Goal: Transaction & Acquisition: Purchase product/service

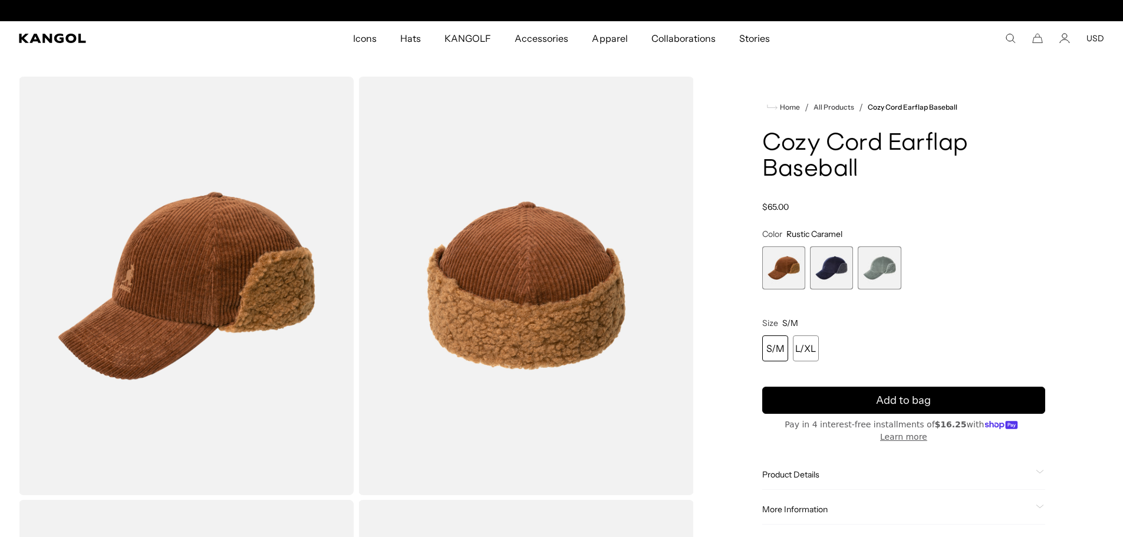
scroll to position [0, 243]
click at [829, 261] on span "2 of 3" at bounding box center [831, 267] width 43 height 43
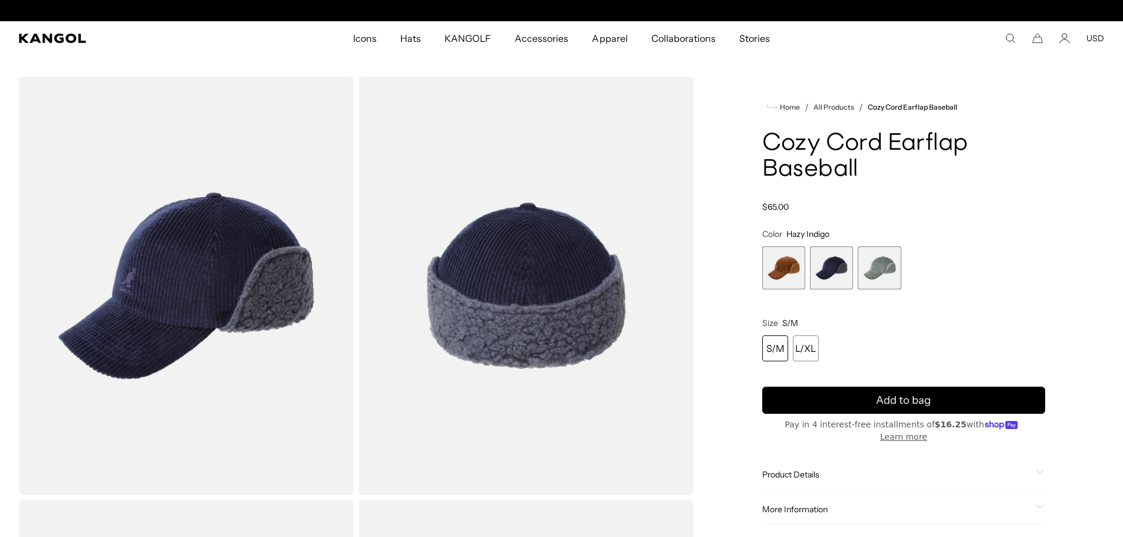
scroll to position [0, 243]
click at [765, 348] on div "S/M" at bounding box center [775, 349] width 26 height 26
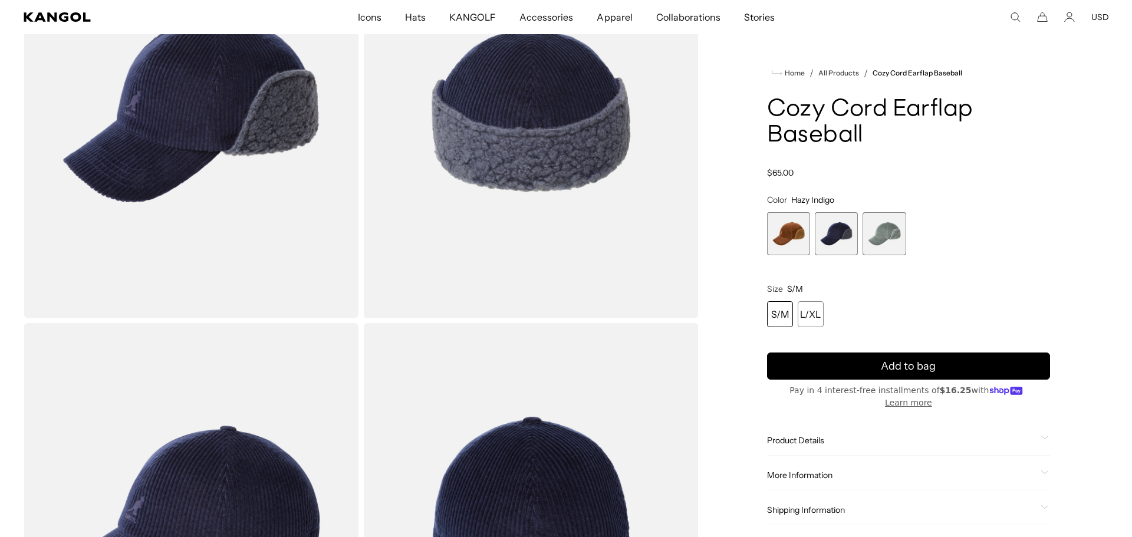
scroll to position [0, 0]
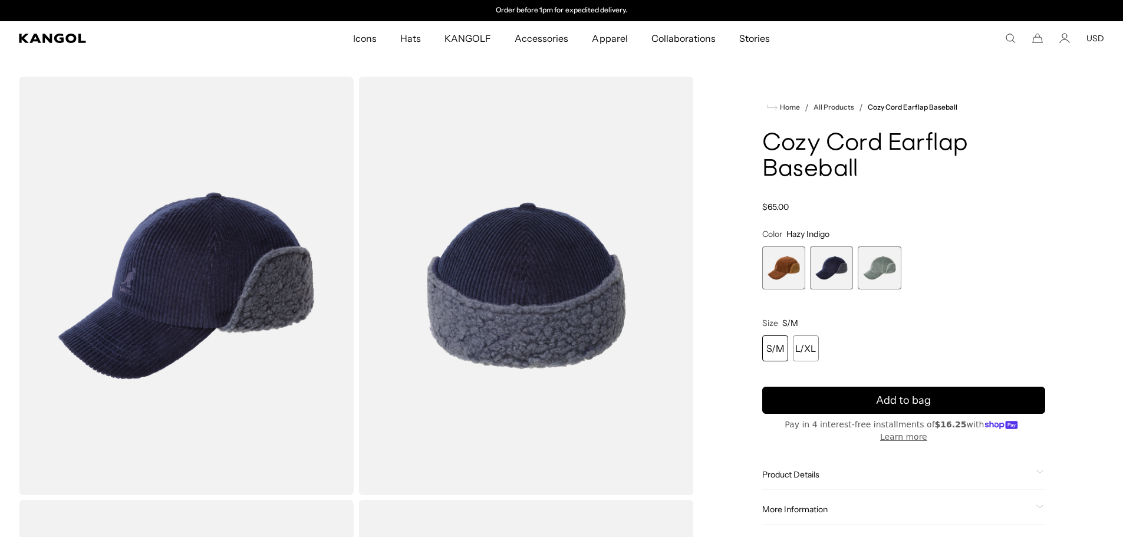
click at [513, 248] on img "Gallery Viewer" at bounding box center [526, 286] width 335 height 419
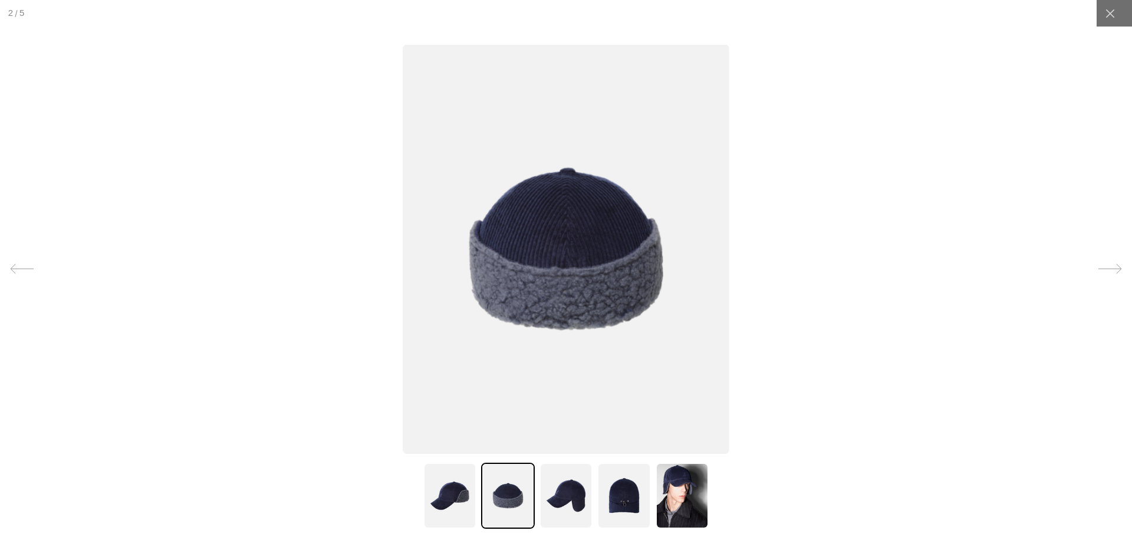
click at [547, 249] on img at bounding box center [566, 248] width 327 height 409
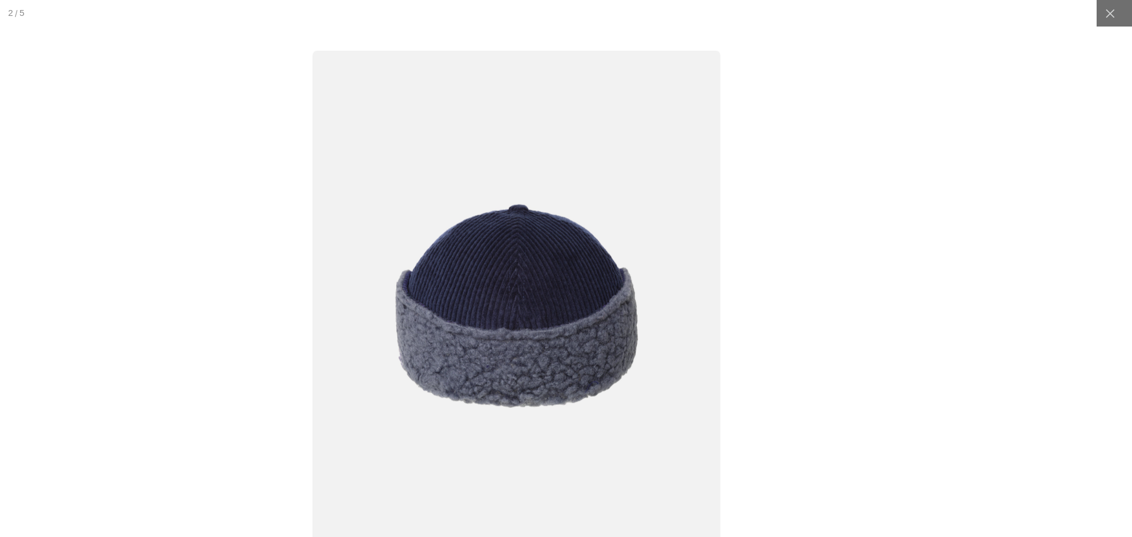
click at [492, 308] on img at bounding box center [517, 305] width 408 height 511
click at [543, 287] on img at bounding box center [514, 305] width 408 height 511
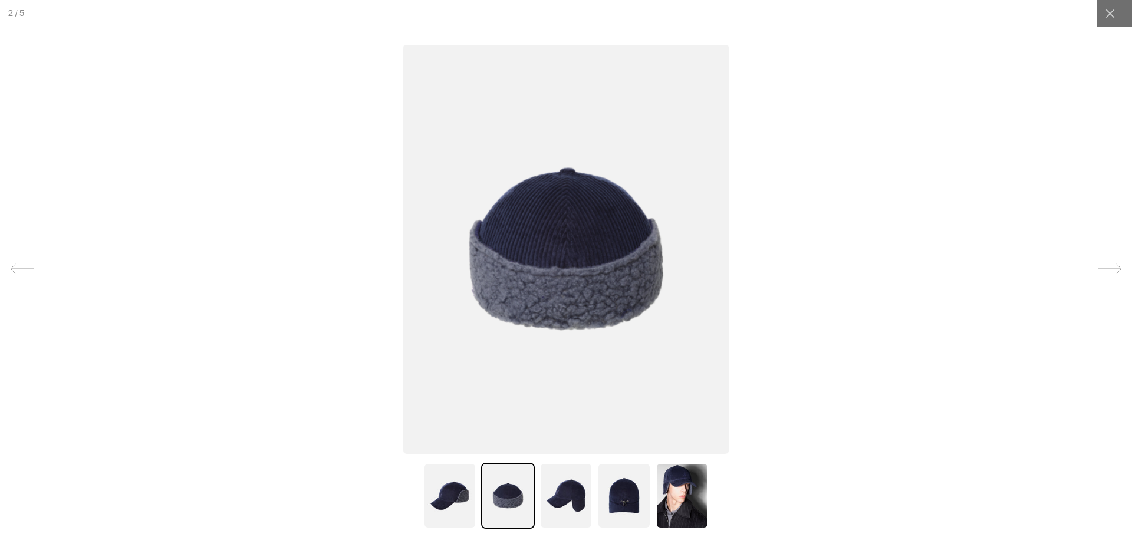
click at [616, 480] on img at bounding box center [623, 496] width 53 height 66
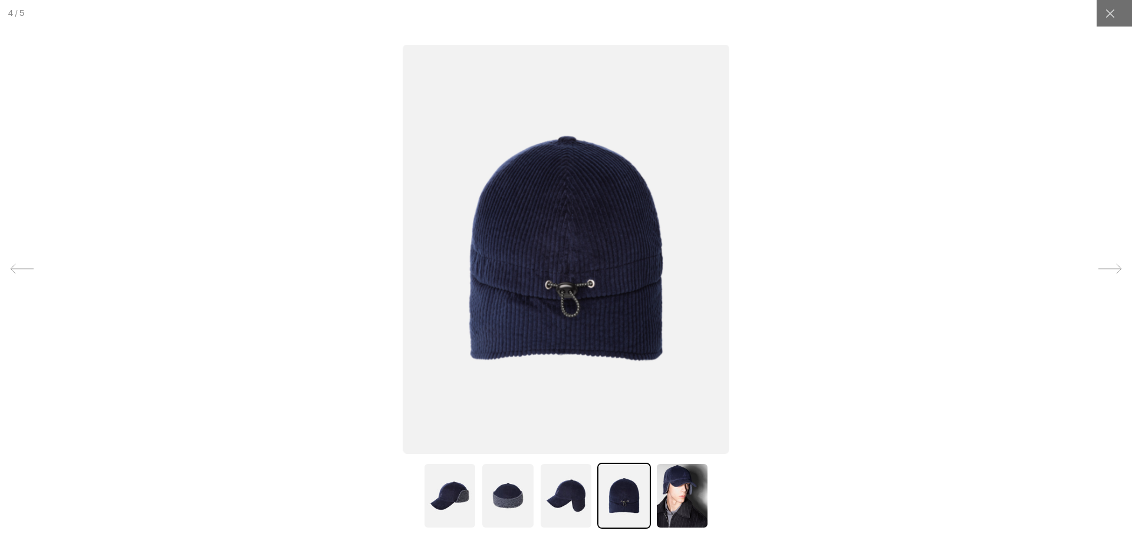
scroll to position [0, 0]
click at [556, 501] on img at bounding box center [566, 496] width 53 height 66
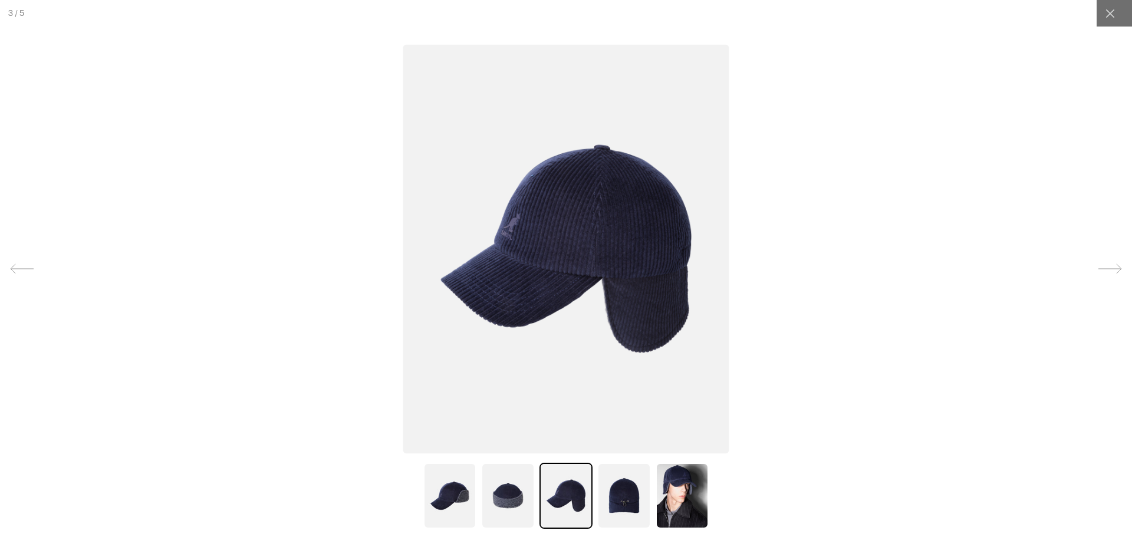
scroll to position [0, 243]
click at [685, 505] on img at bounding box center [682, 496] width 53 height 66
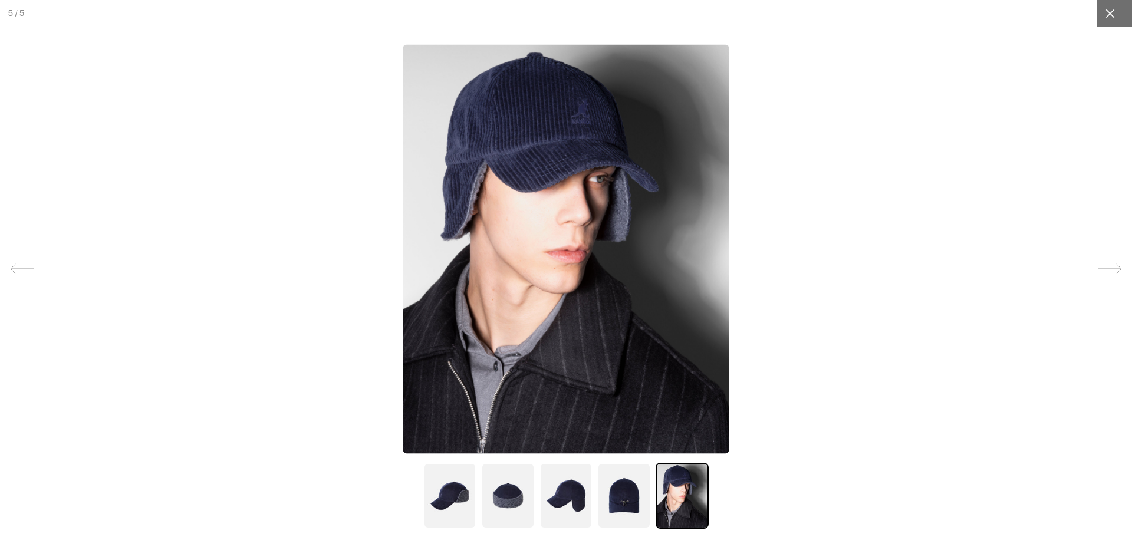
click at [1104, 10] on icon at bounding box center [1110, 14] width 12 height 12
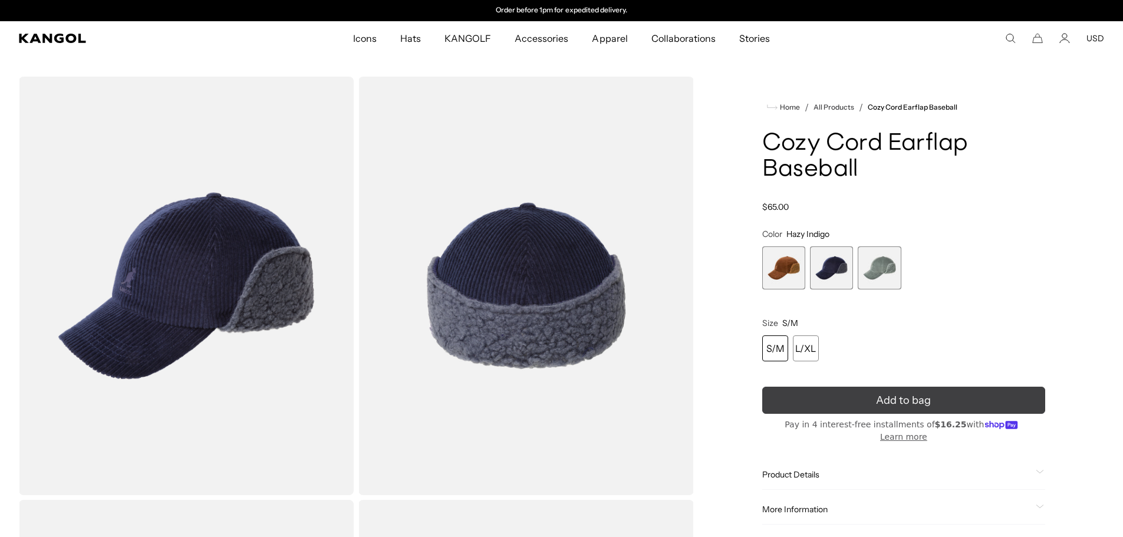
click at [832, 407] on button "Add to bag" at bounding box center [903, 400] width 283 height 27
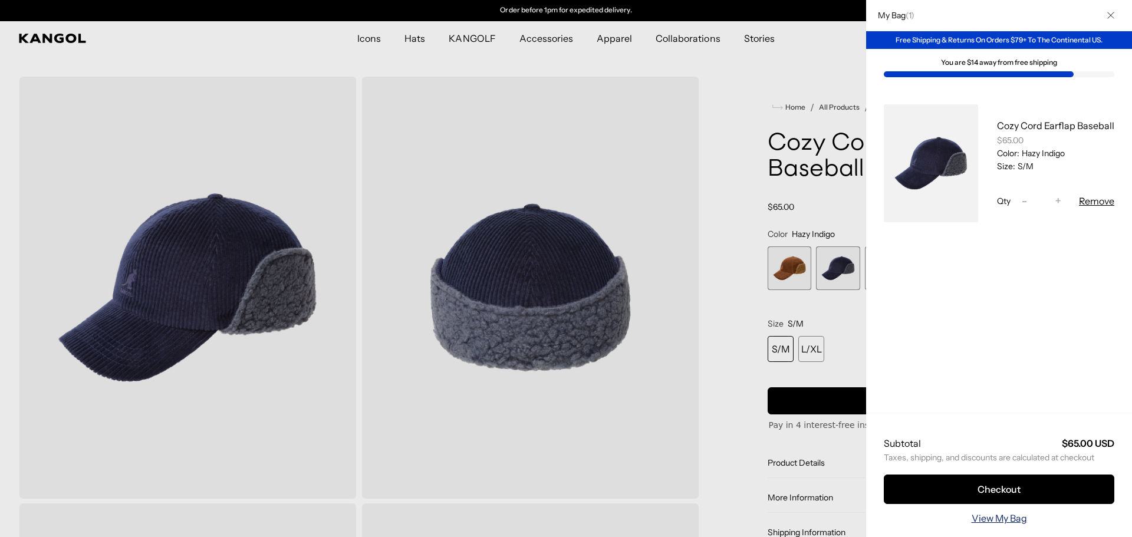
click at [1007, 518] on link "View My Bag" at bounding box center [999, 518] width 55 height 14
